Goal: Check status: Check status

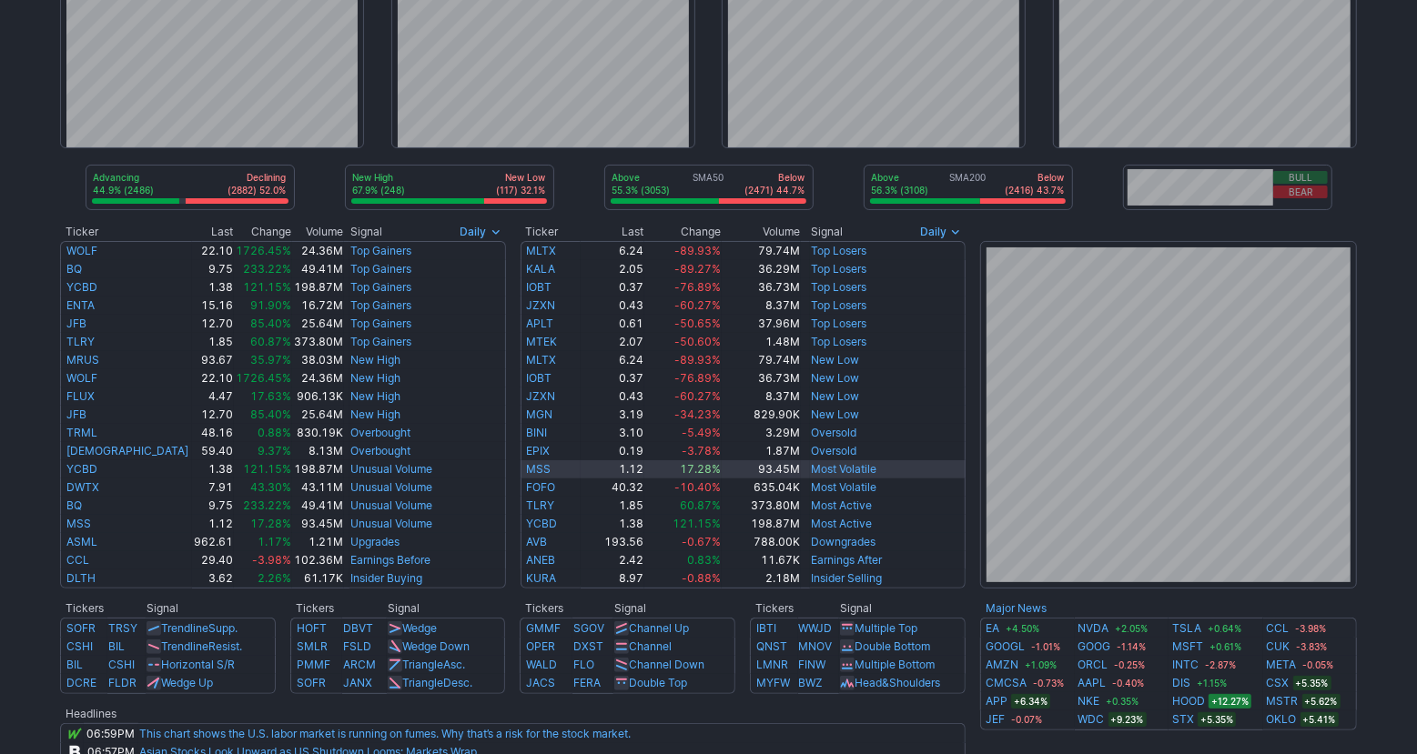
scroll to position [315, 0]
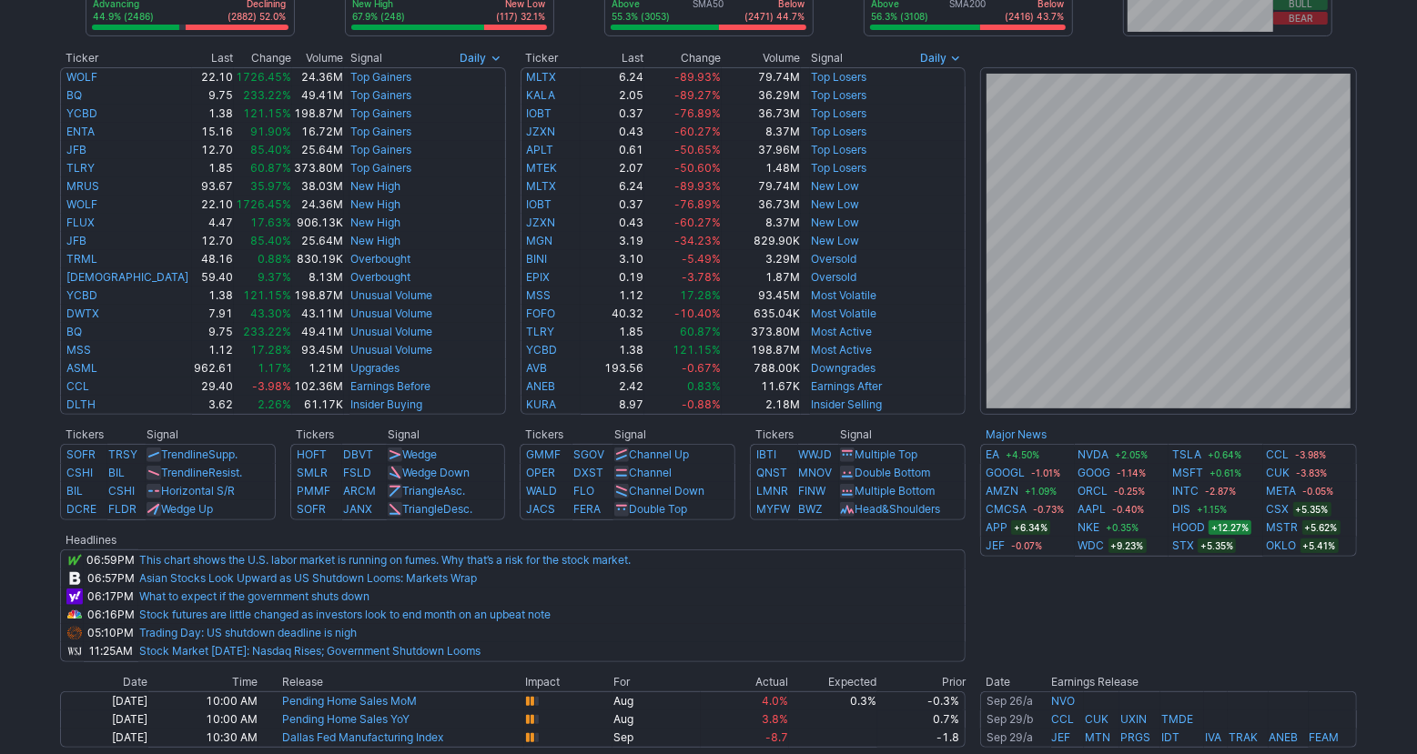
click at [1156, 616] on td "Recent Quotes Major News EA +4.50% NVDA +2.05% TSLA +0.64% CCL -3.98% GOOGL -1.…" at bounding box center [1168, 544] width 377 height 237
click at [1309, 615] on td "Recent Quotes Major News EA +4.50% NVDA +2.05% TSLA +0.64% CCL -3.98% GOOGL -1.…" at bounding box center [1168, 544] width 377 height 237
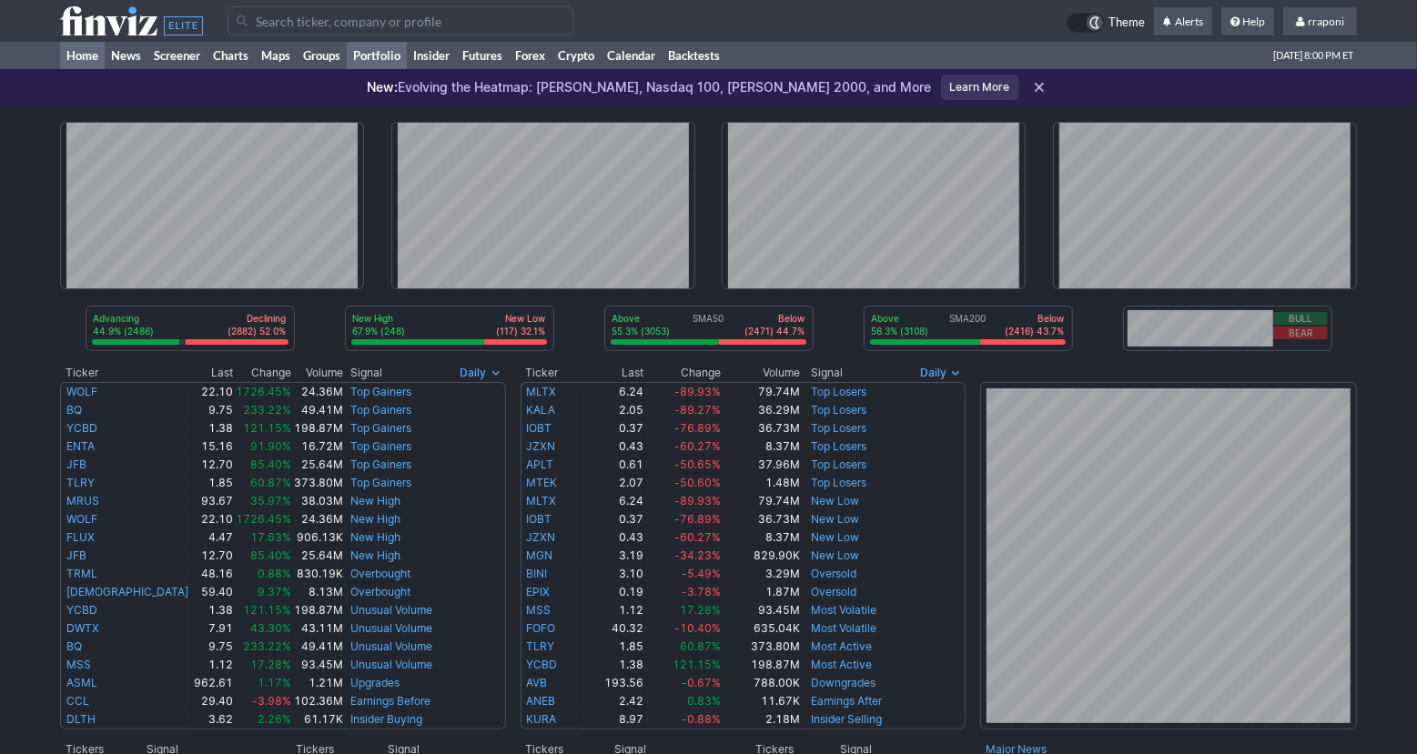
click at [402, 55] on link "Portfolio" at bounding box center [377, 55] width 60 height 27
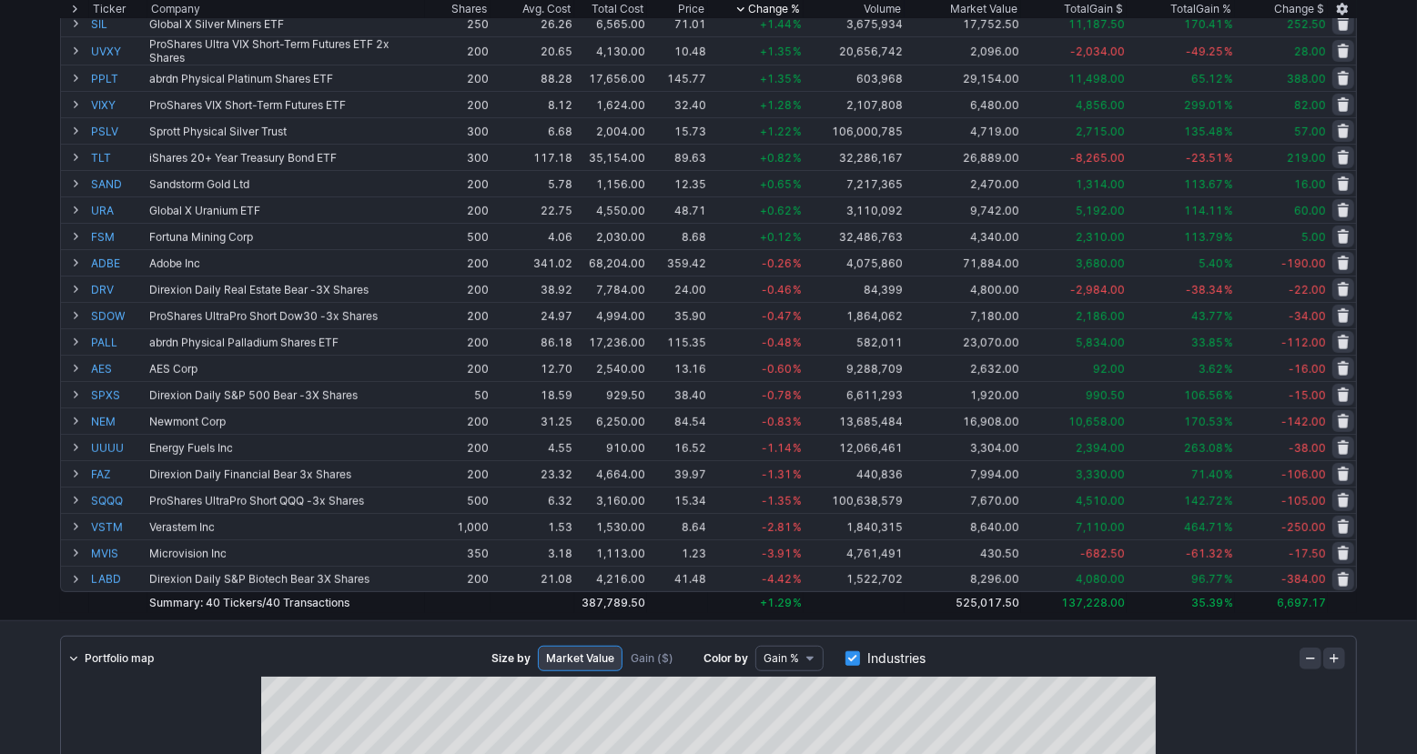
scroll to position [691, 0]
